Goal: Book appointment/travel/reservation

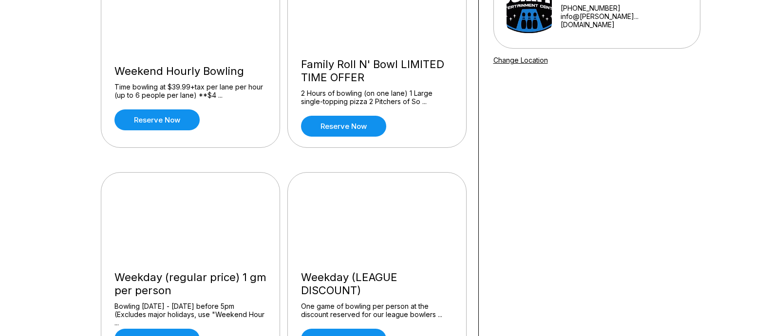
scroll to position [195, 0]
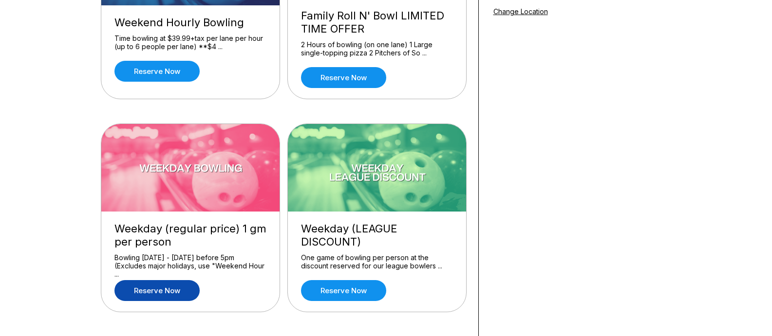
click at [172, 290] on link "Reserve now" at bounding box center [156, 290] width 85 height 21
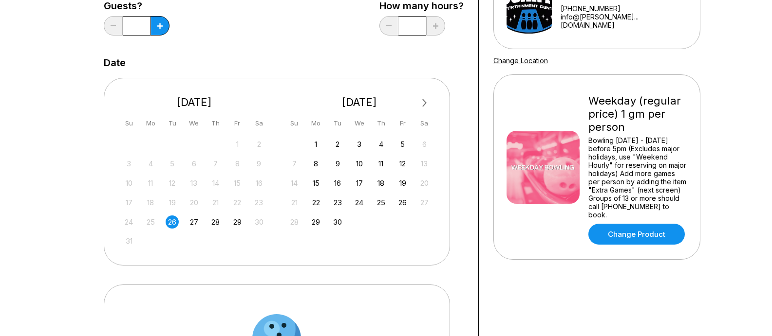
scroll to position [146, 0]
click at [196, 221] on div "27" at bounding box center [193, 221] width 13 height 13
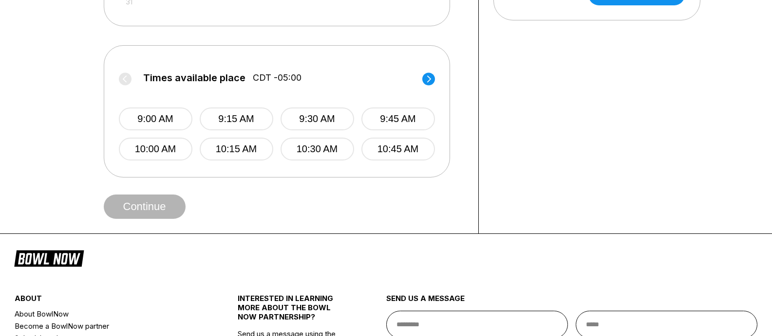
scroll to position [390, 0]
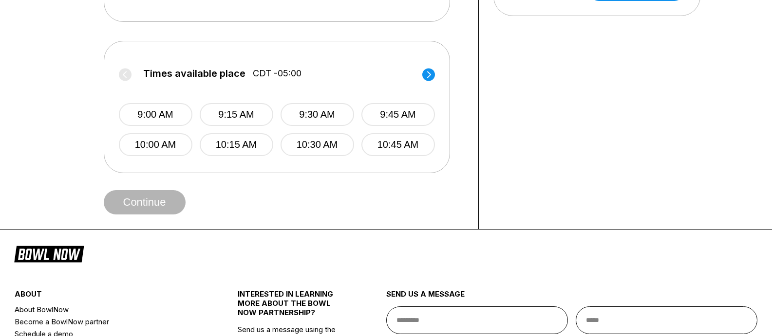
click at [429, 73] on icon at bounding box center [429, 74] width 4 height 7
click at [430, 75] on icon at bounding box center [429, 74] width 4 height 7
click at [427, 77] on circle at bounding box center [428, 74] width 13 height 13
click at [435, 77] on label "Times available place CDT -05:00" at bounding box center [593, 76] width 316 height 16
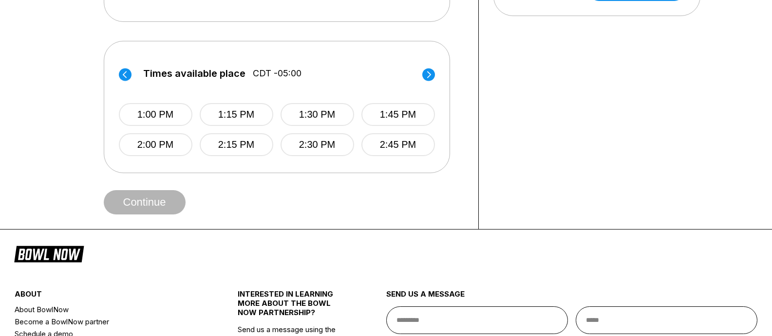
click at [428, 76] on circle at bounding box center [428, 74] width 13 height 13
click at [434, 76] on label "Times available place CDT -05:00" at bounding box center [592, 76] width 316 height 16
click at [430, 74] on icon at bounding box center [429, 74] width 4 height 7
click at [430, 74] on label "Times available place CDT -05:00" at bounding box center [277, 76] width 316 height 16
click at [430, 74] on icon at bounding box center [429, 74] width 4 height 7
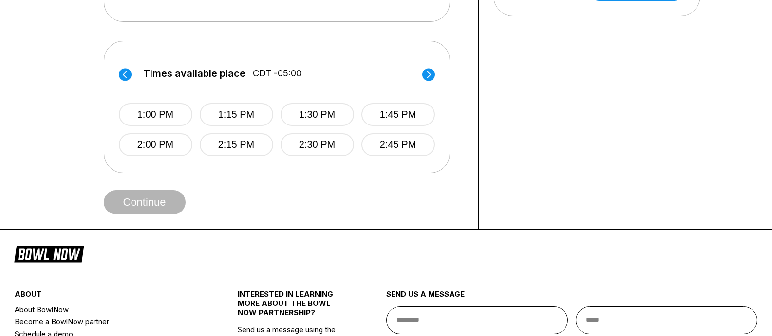
click at [430, 74] on label "Times available place CDT -05:00" at bounding box center [277, 76] width 316 height 16
click at [430, 75] on circle at bounding box center [428, 74] width 13 height 13
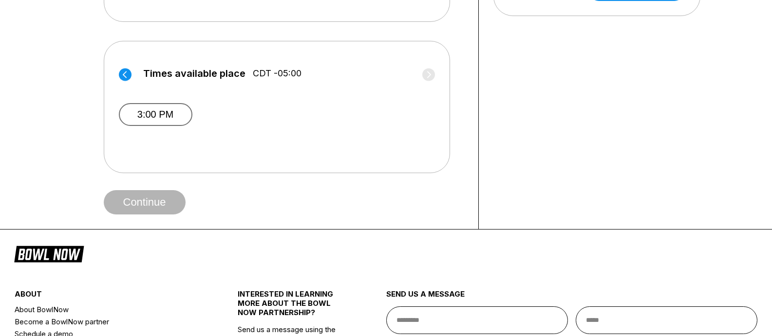
click at [160, 115] on button "3:00 PM" at bounding box center [156, 114] width 74 height 23
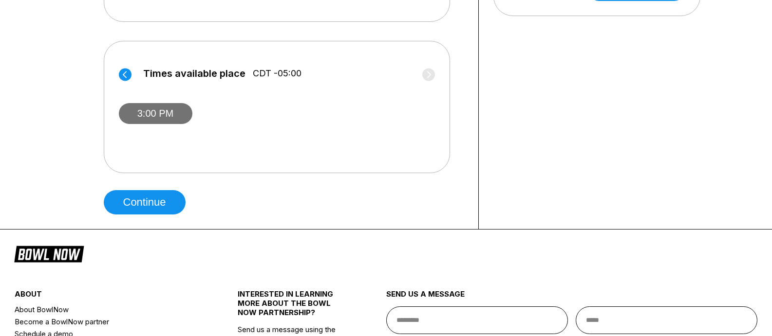
click at [160, 114] on button "3:00 PM" at bounding box center [156, 113] width 74 height 21
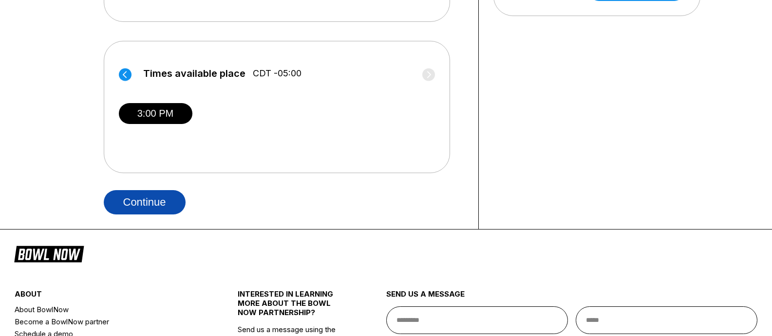
click at [148, 201] on button "Continue" at bounding box center [145, 202] width 82 height 24
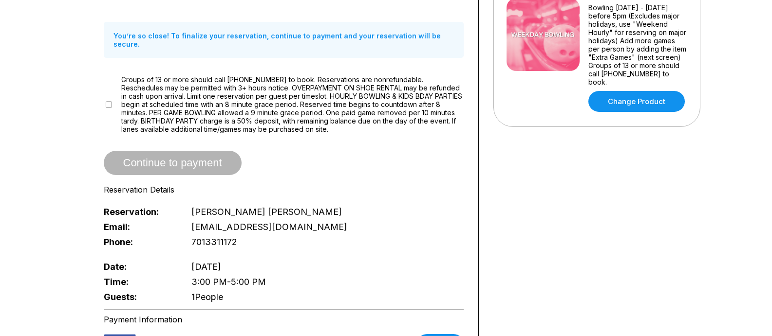
scroll to position [292, 0]
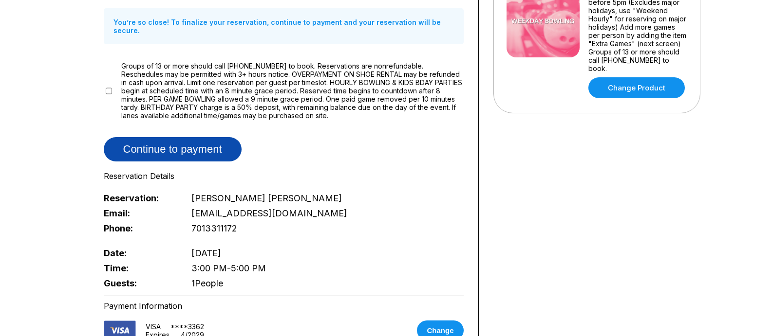
click at [165, 138] on button "Continue to payment" at bounding box center [173, 149] width 138 height 24
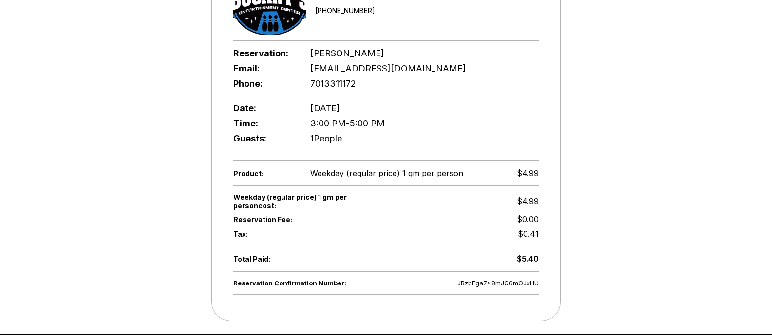
scroll to position [243, 0]
